Goal: Check status

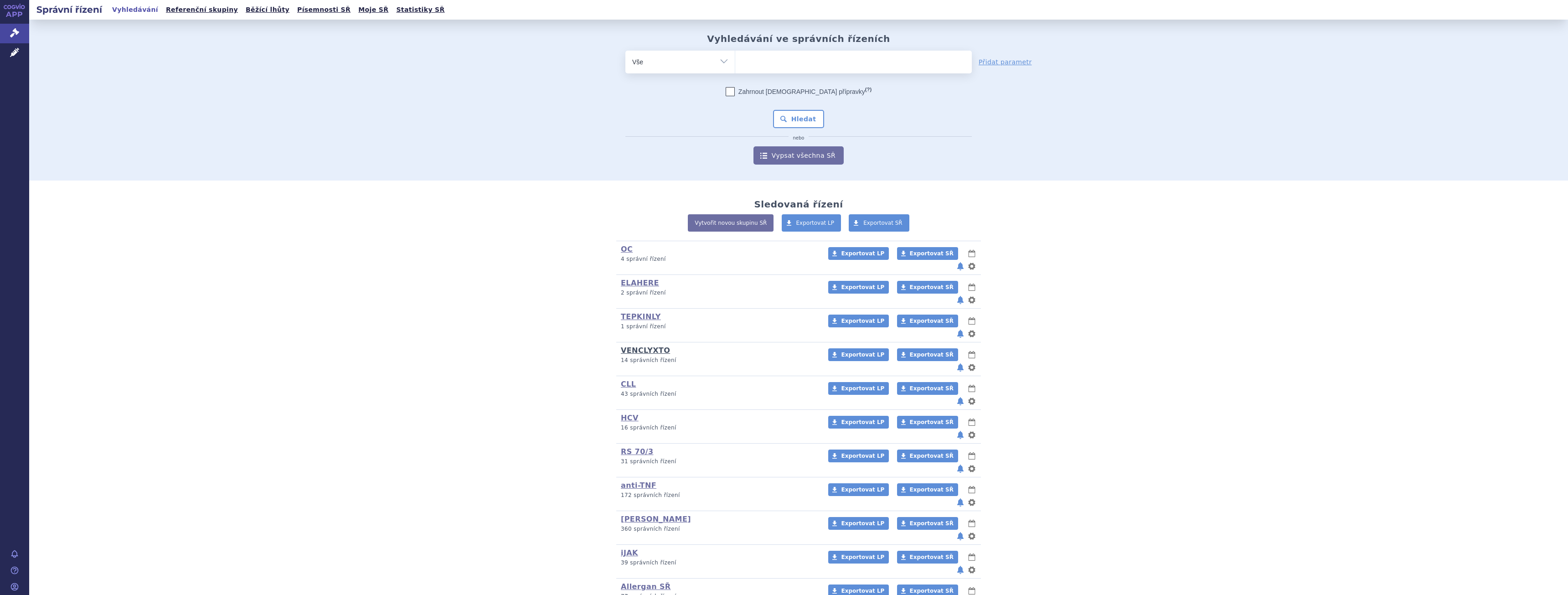
scroll to position [217, 0]
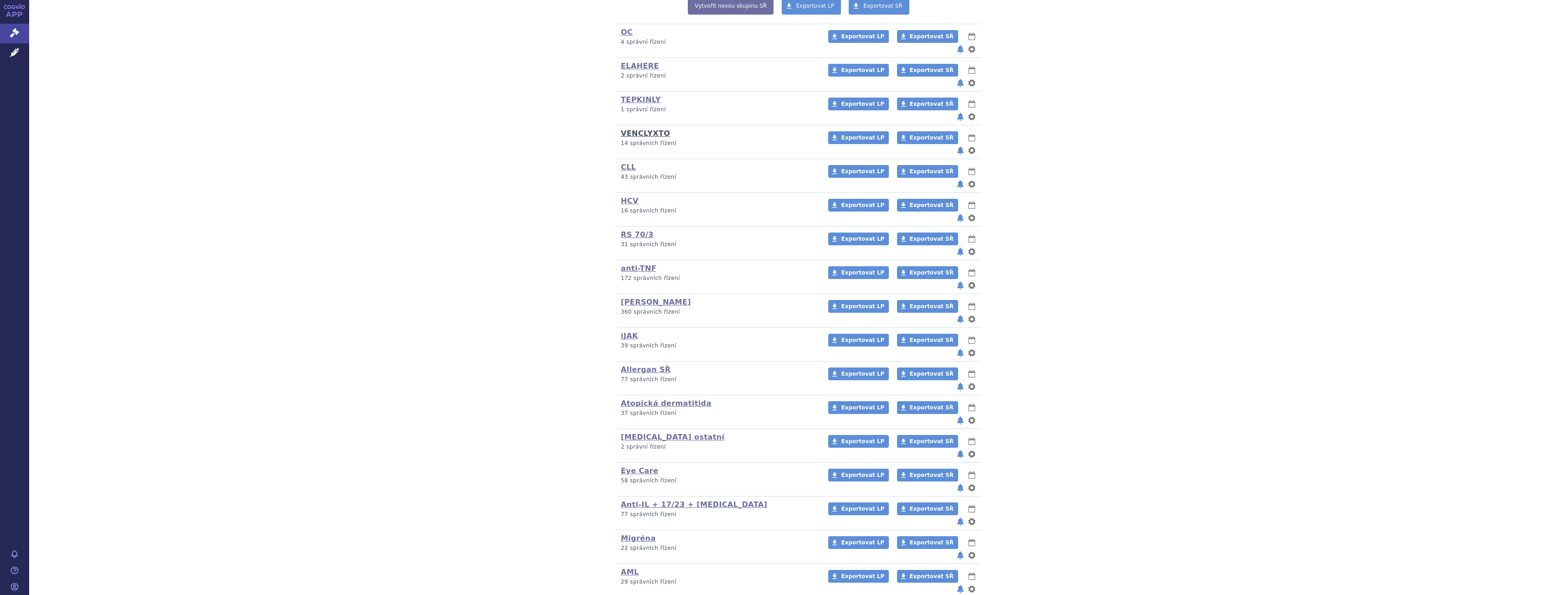
click at [645, 129] on link "VENCLYXTO" at bounding box center [646, 133] width 49 height 9
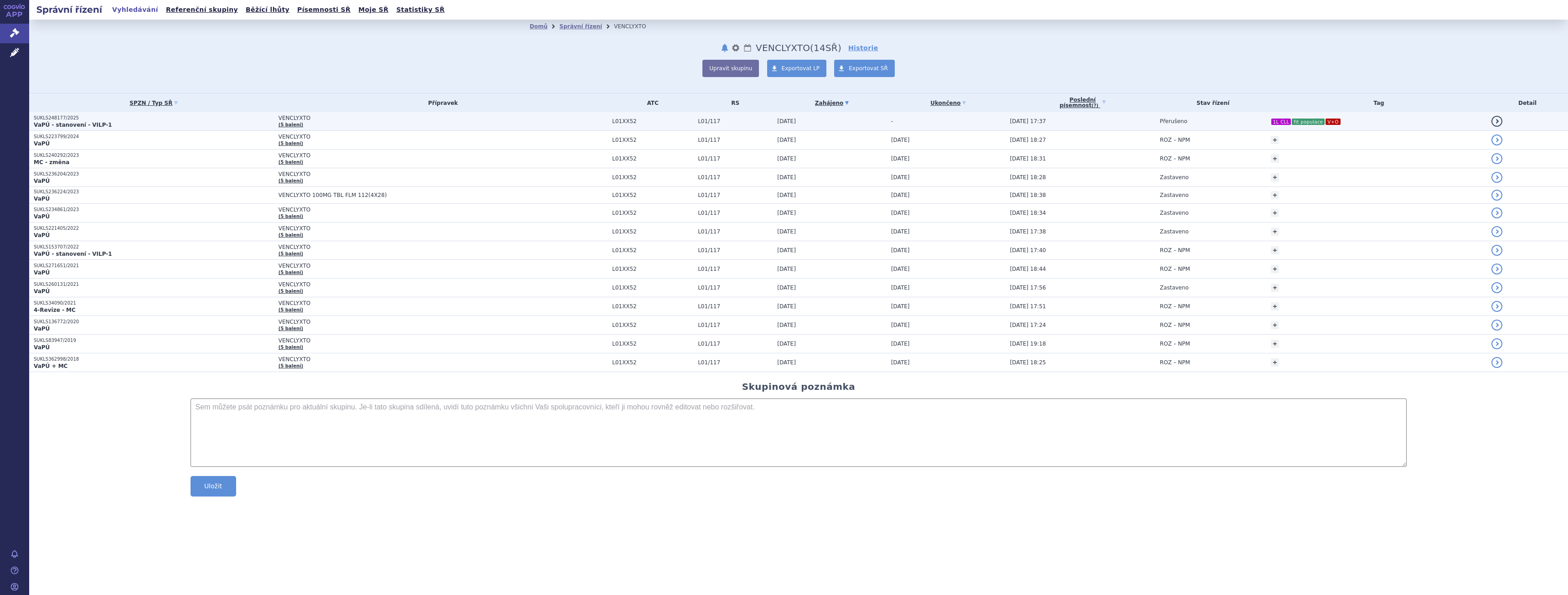
click at [1005, 121] on td "30.09.2025 17:37" at bounding box center [1080, 121] width 150 height 19
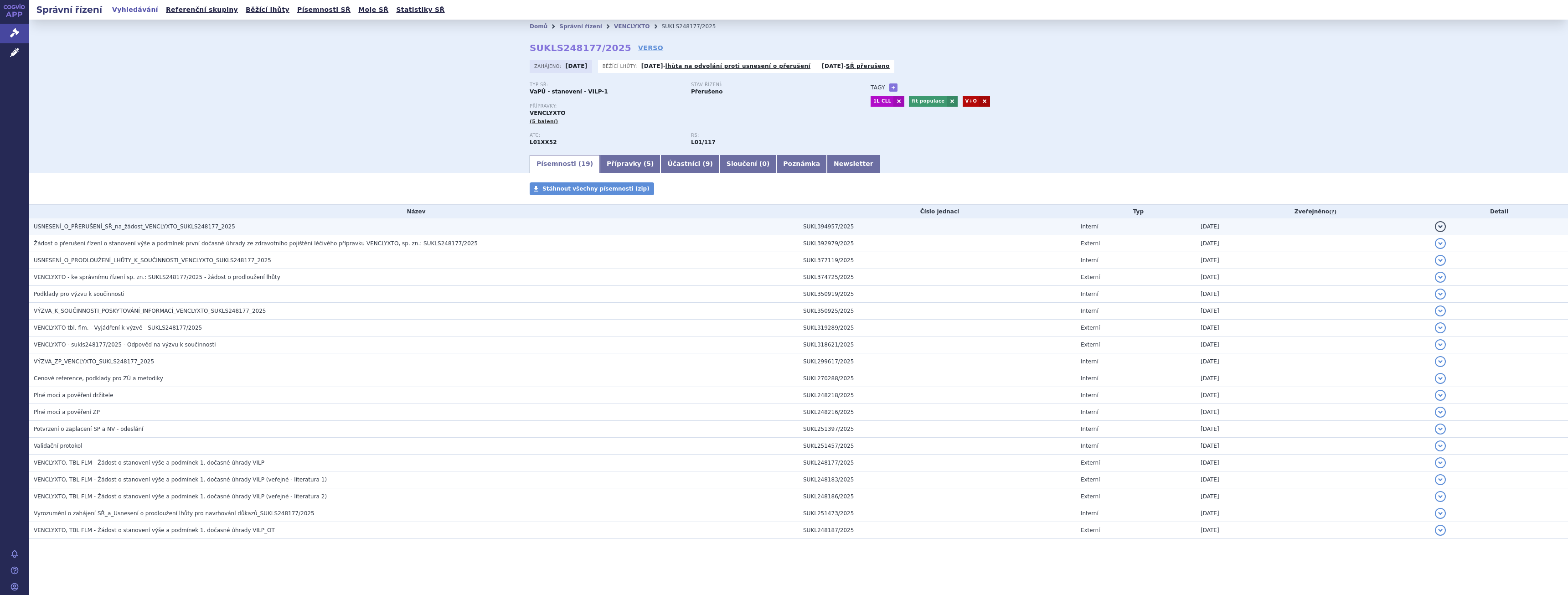
click at [209, 220] on td "USNESENÍ_O_PŘERUŠENÍ_SŘ_na_žádost_VENCLYXTO_SUKLS248177_2025" at bounding box center [414, 226] width 769 height 17
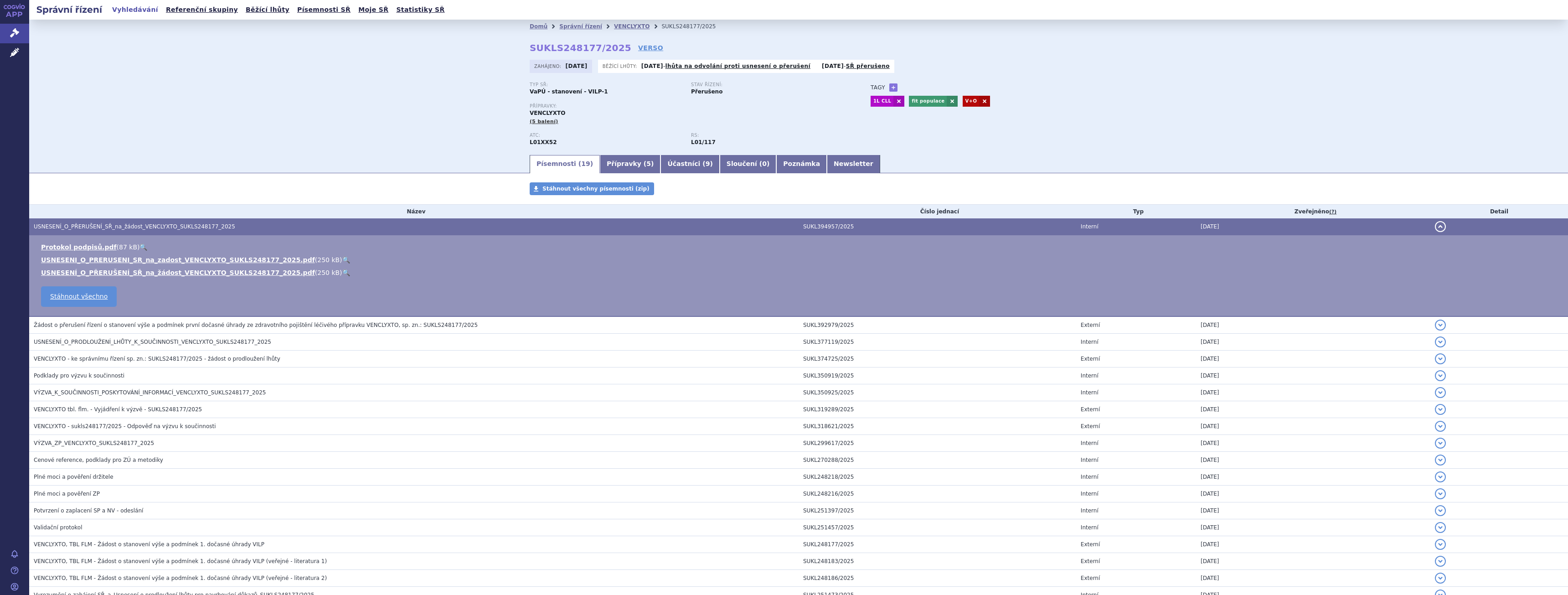
click at [342, 261] on link "🔍" at bounding box center [346, 260] width 7 height 7
